Goal: Find contact information: Find contact information

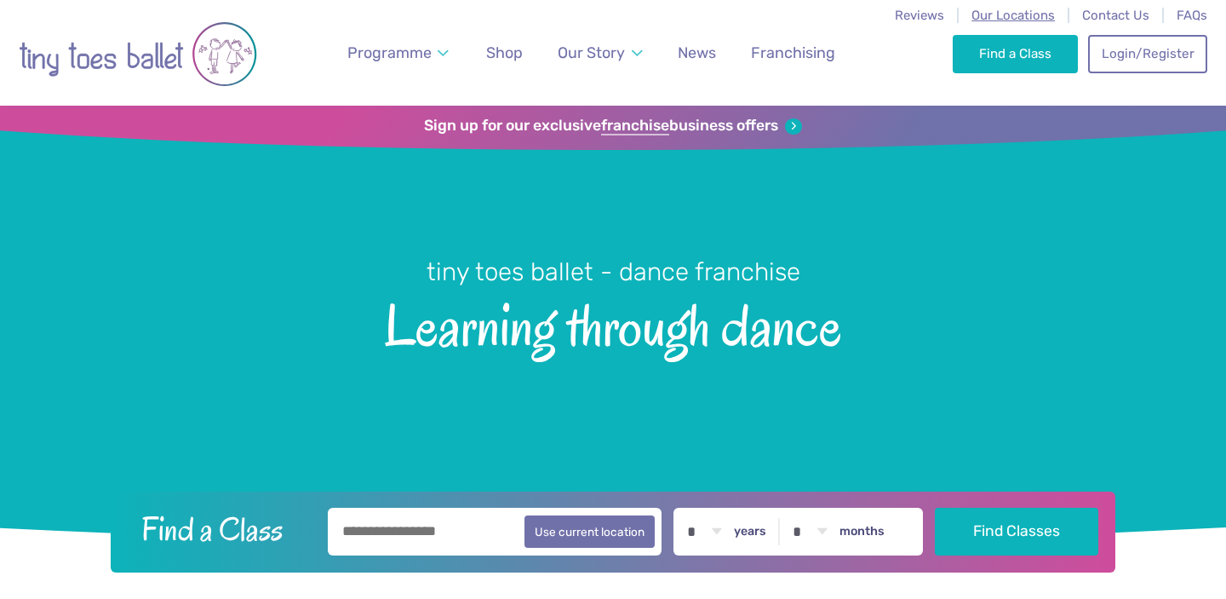
click at [988, 14] on span "Our Locations" at bounding box center [1013, 15] width 83 height 15
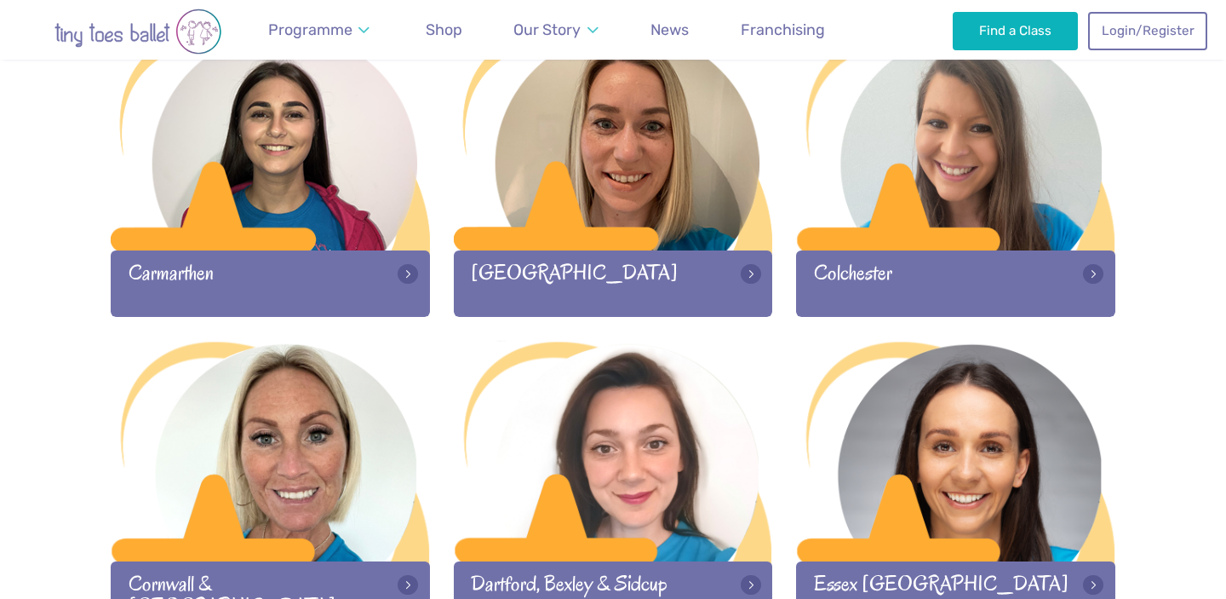
scroll to position [919, 0]
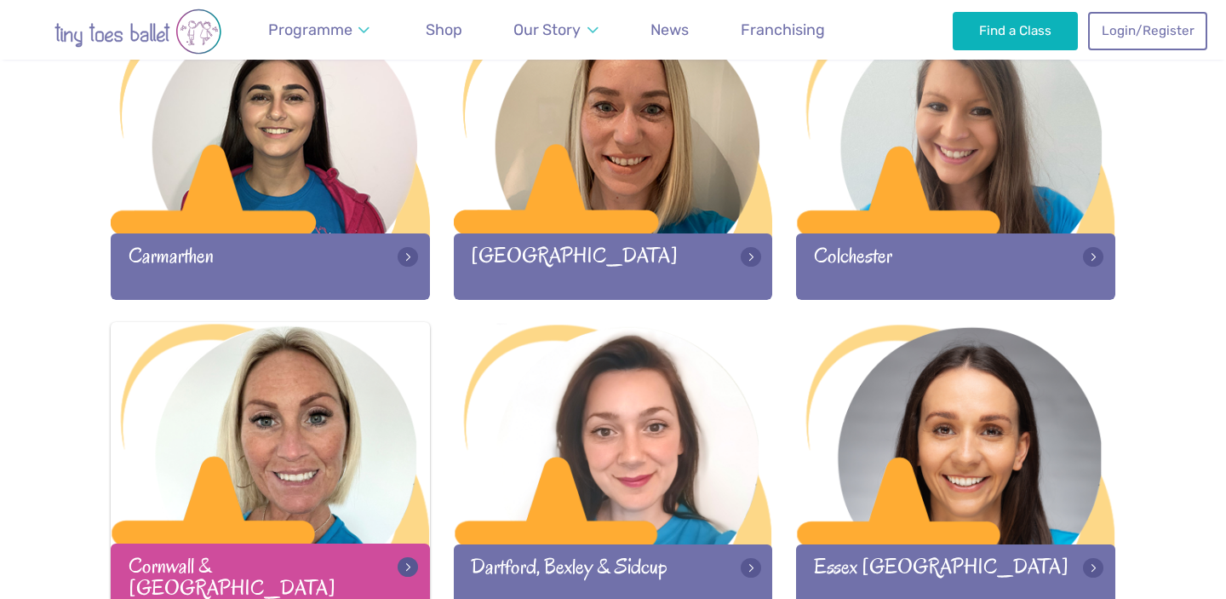
click at [278, 384] on div at bounding box center [270, 434] width 319 height 225
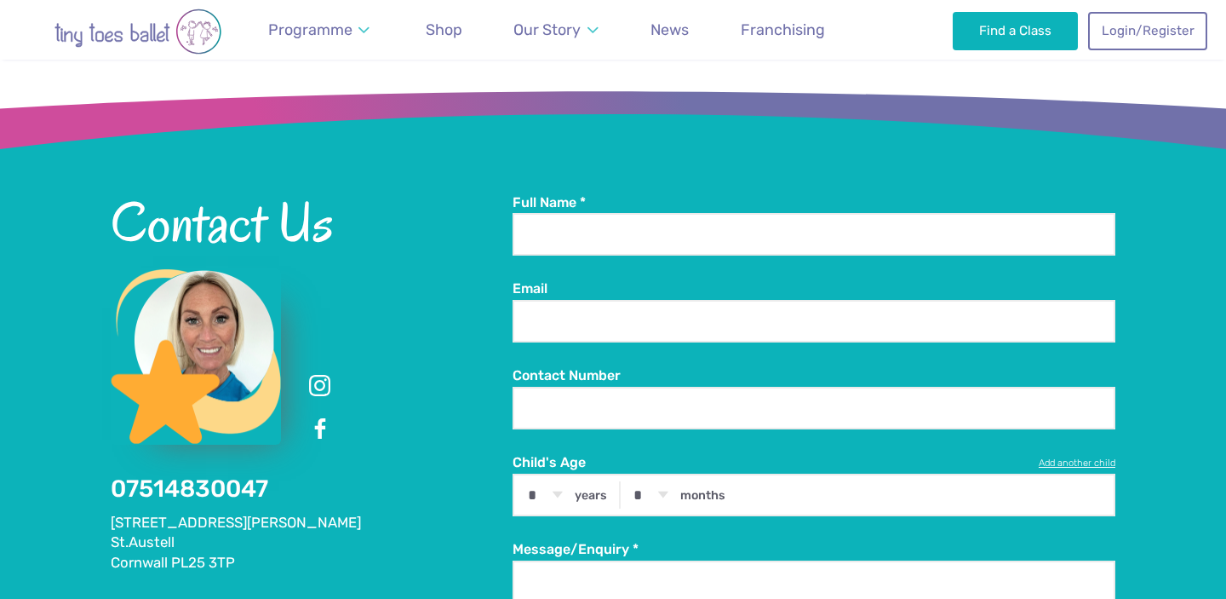
scroll to position [3083, 0]
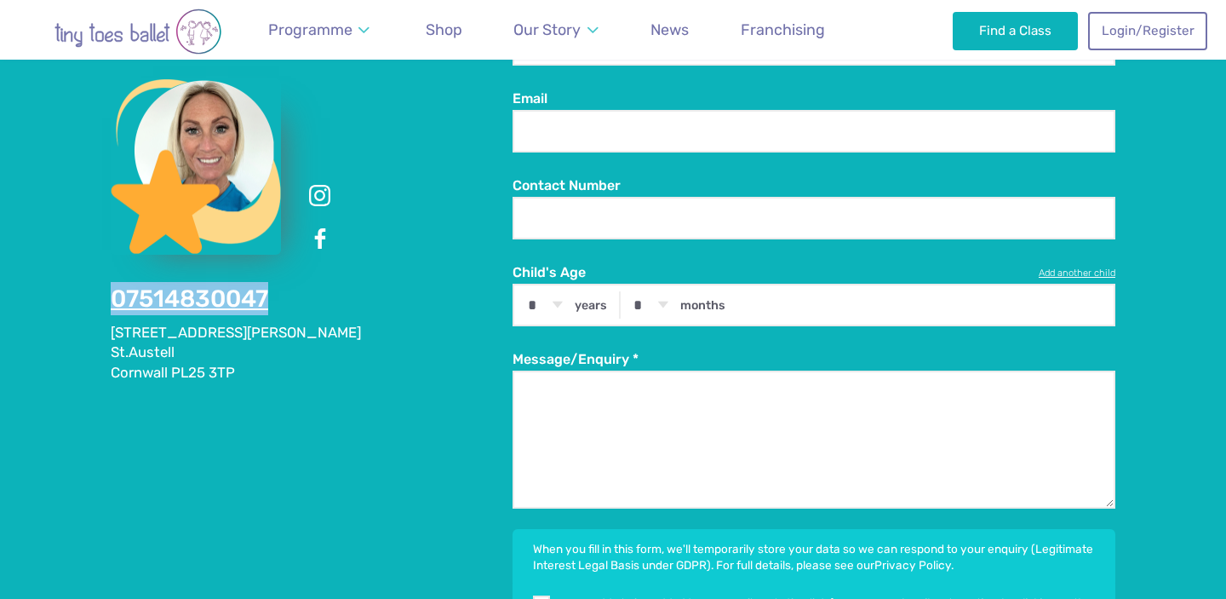
drag, startPoint x: 296, startPoint y: 215, endPoint x: 114, endPoint y: 210, distance: 182.3
click at [114, 210] on div "Contact Us 07514830047 [STREET_ADDRESS][PERSON_NAME]" at bounding box center [312, 193] width 402 height 380
copy link "07514830047"
